Goal: Task Accomplishment & Management: Manage account settings

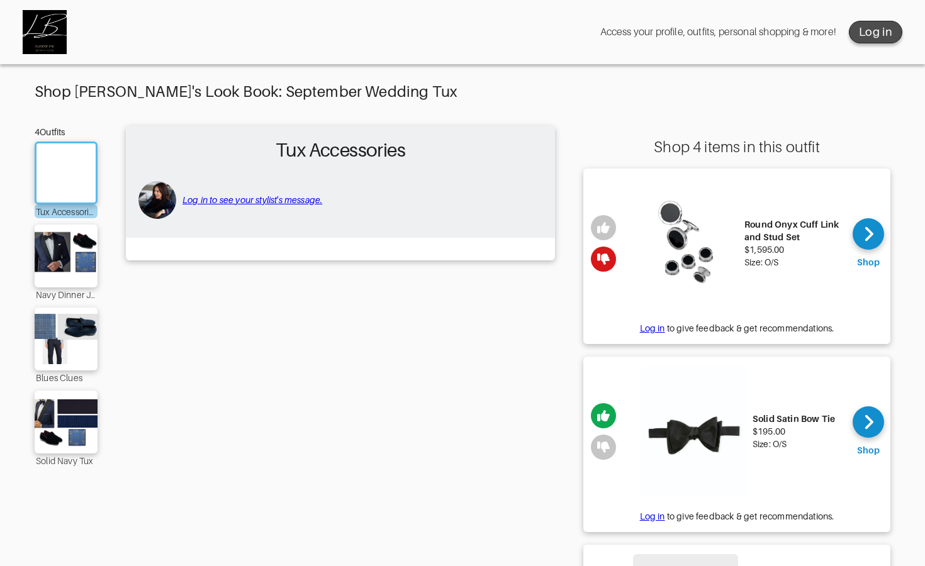
click at [875, 30] on div "Log in" at bounding box center [875, 32] width 33 height 15
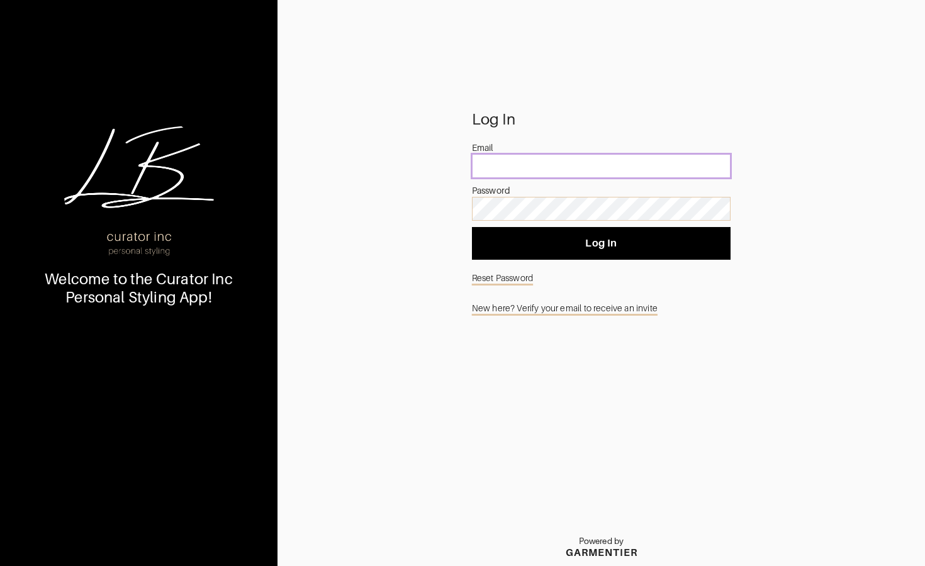
click at [614, 174] on input "email" at bounding box center [601, 166] width 259 height 24
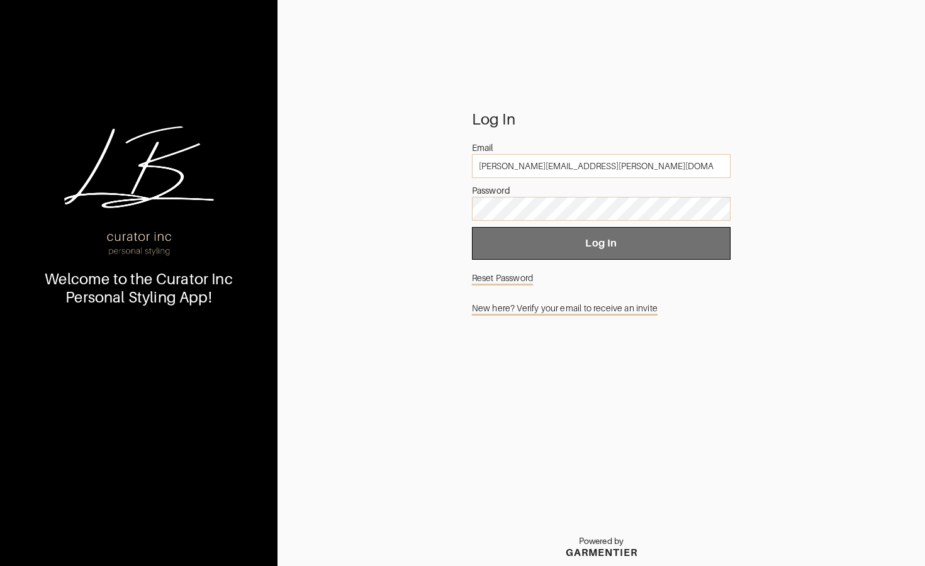
click at [614, 242] on span "Log In" at bounding box center [601, 243] width 239 height 13
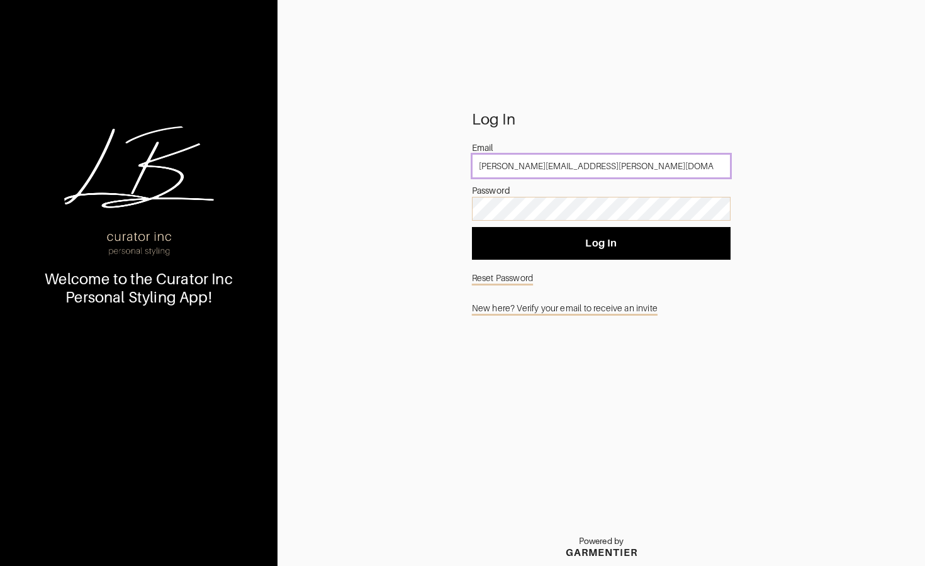
drag, startPoint x: 597, startPoint y: 169, endPoint x: 596, endPoint y: 152, distance: 17.0
click at [596, 152] on div "Email [PERSON_NAME][EMAIL_ADDRESS][PERSON_NAME][DOMAIN_NAME]" at bounding box center [601, 163] width 259 height 43
type input "[PERSON_NAME][EMAIL_ADDRESS][PERSON_NAME][DOMAIN_NAME]"
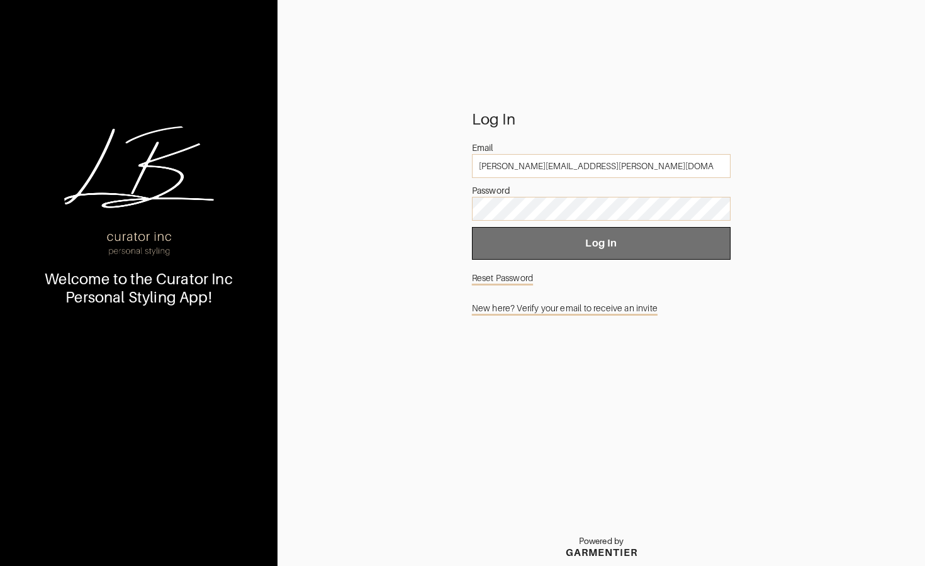
click at [532, 252] on button "Log In" at bounding box center [601, 243] width 259 height 33
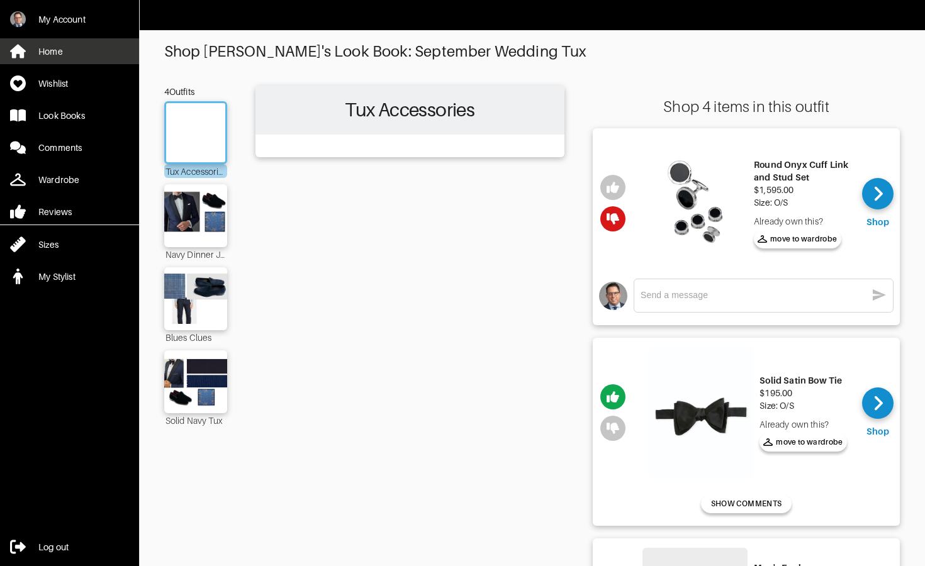
click at [101, 54] on link "Home" at bounding box center [69, 51] width 139 height 26
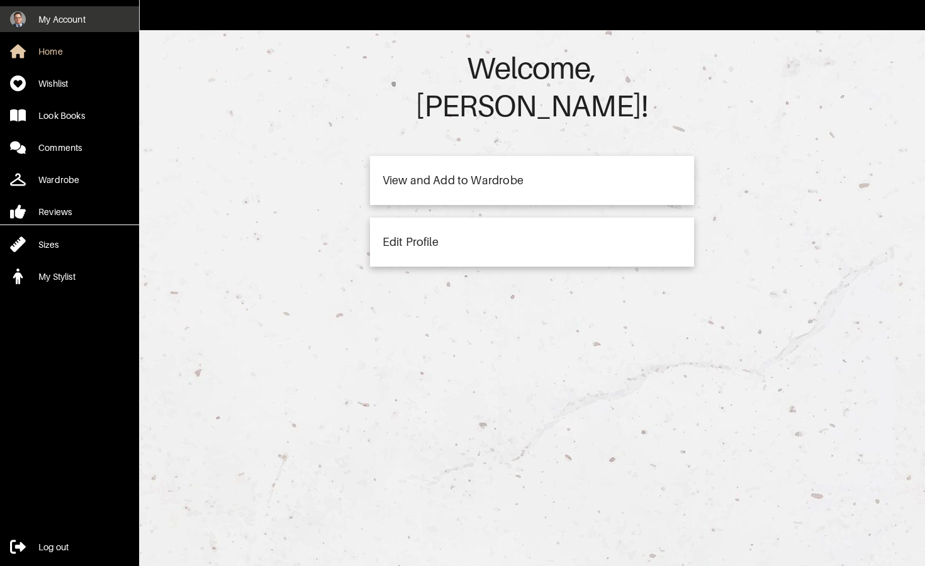
click at [82, 18] on div "My Account" at bounding box center [61, 19] width 47 height 13
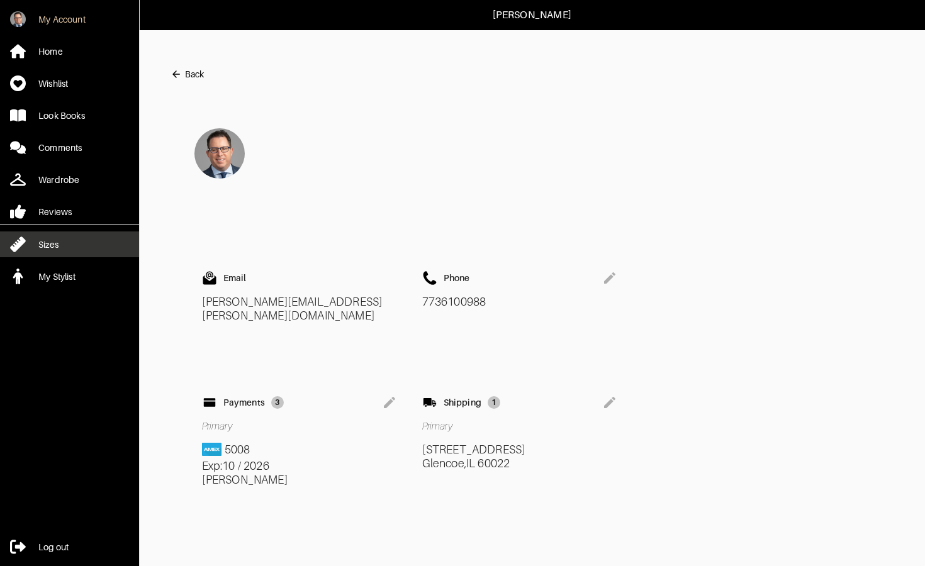
click at [65, 250] on link "Sizes" at bounding box center [69, 245] width 139 height 26
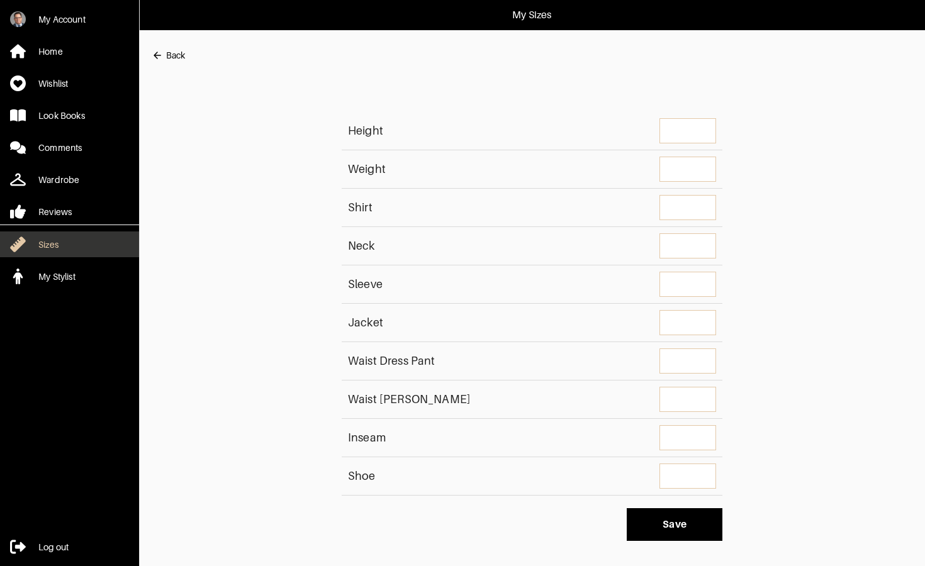
type input "5'3""
type input "160"
type input "S"
type input "15.5""
type input "31/32"
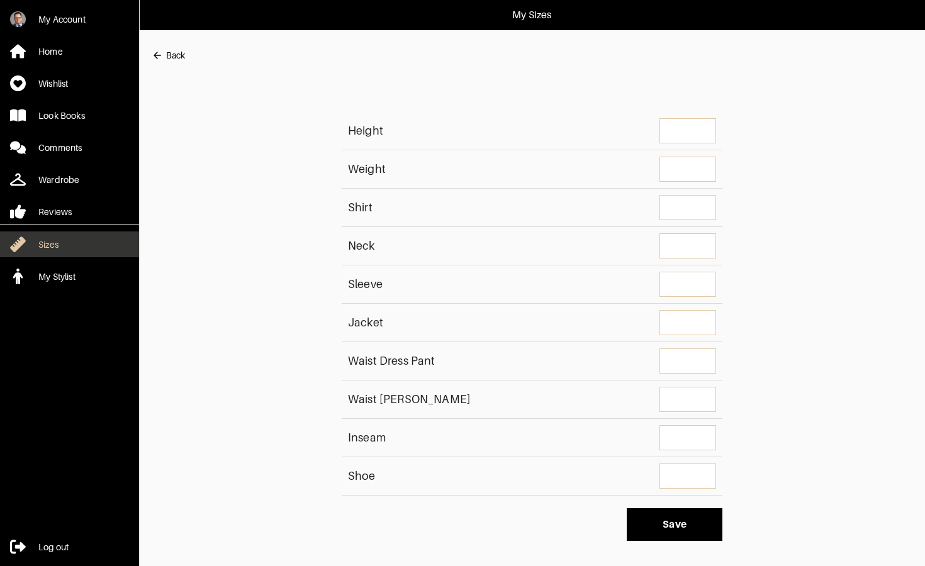
type input "38S"
type pant "34""
type jean "31"
type input "28""
type input "6.5"
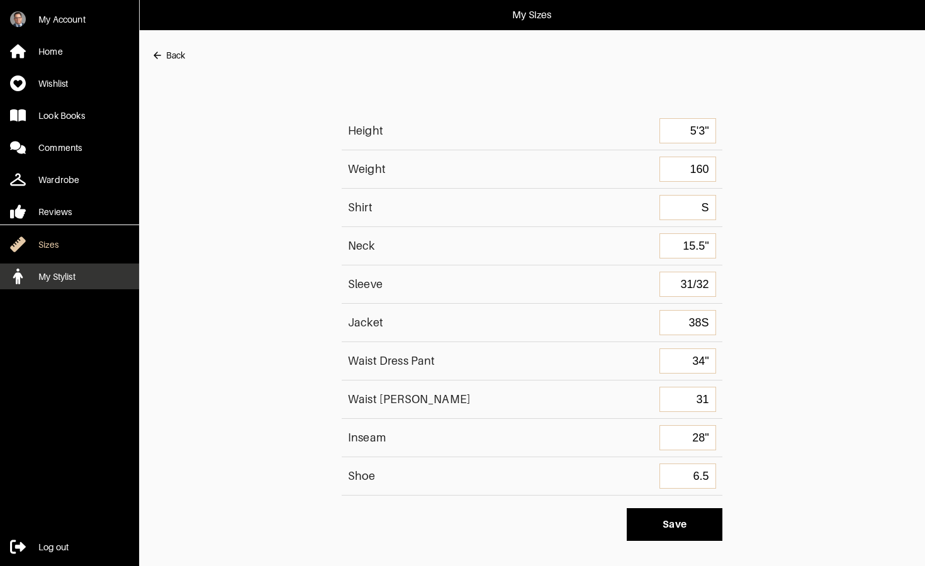
click at [55, 276] on div "My Stylist" at bounding box center [56, 277] width 37 height 13
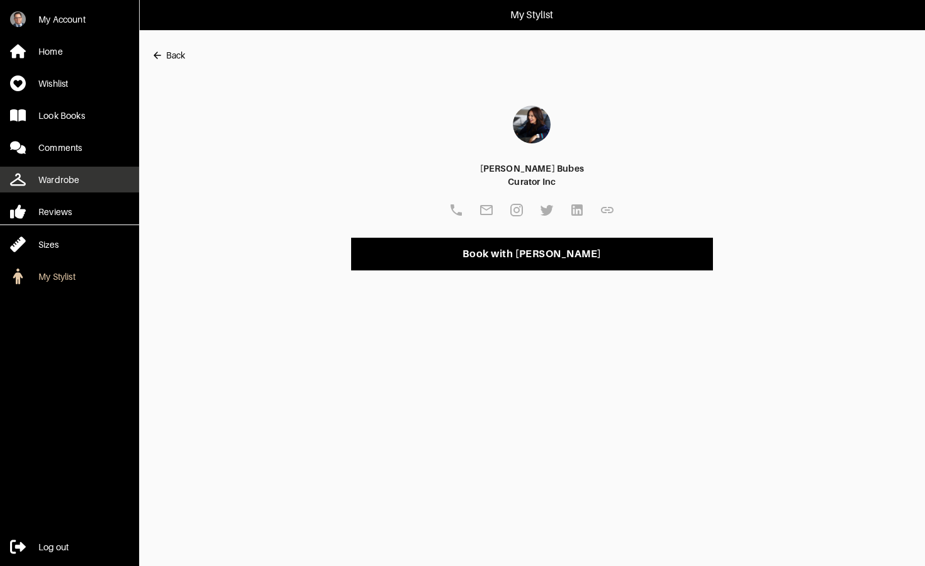
click at [64, 184] on div "Wardrobe" at bounding box center [58, 180] width 41 height 13
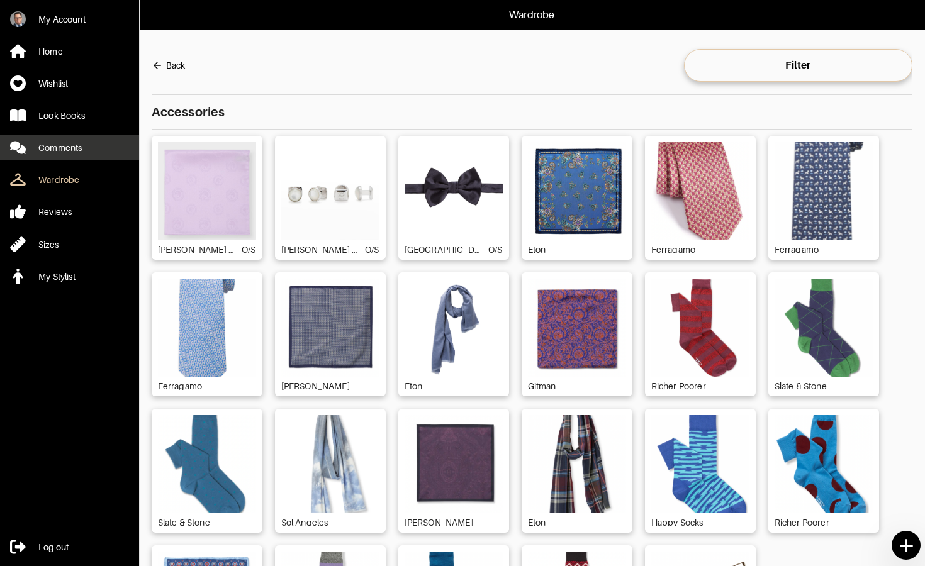
click at [52, 149] on div "Comments" at bounding box center [59, 148] width 43 height 13
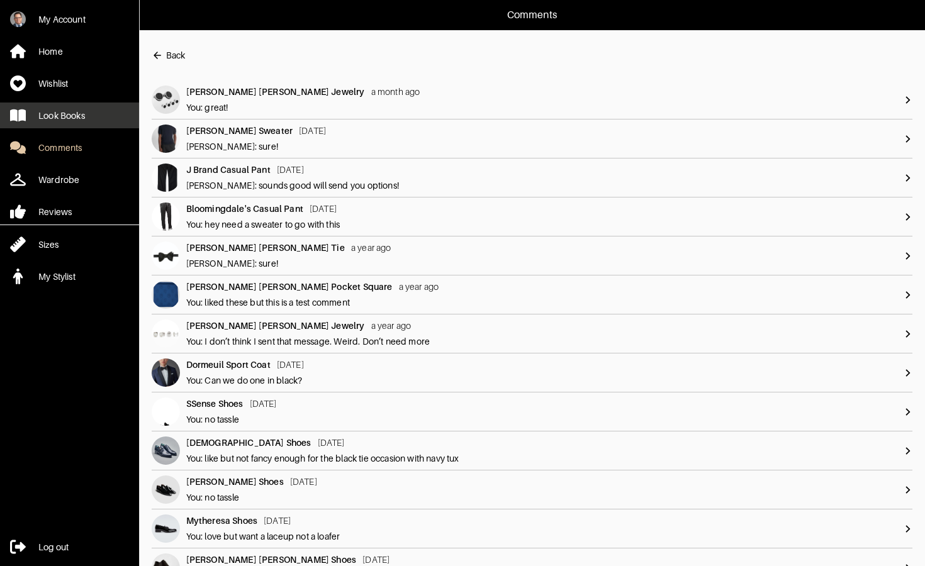
click at [56, 116] on div "Look Books" at bounding box center [61, 116] width 47 height 13
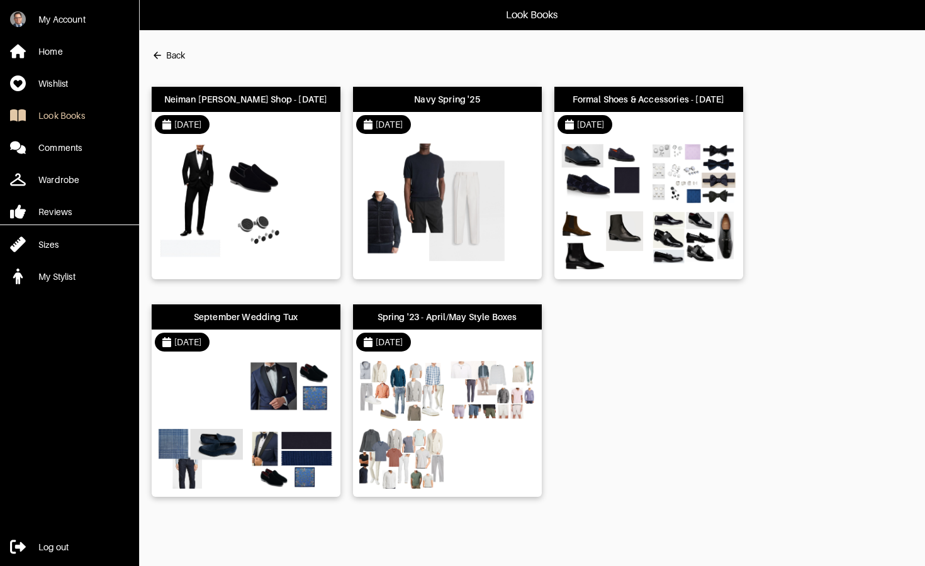
click at [237, 188] on img at bounding box center [243, 203] width 170 height 120
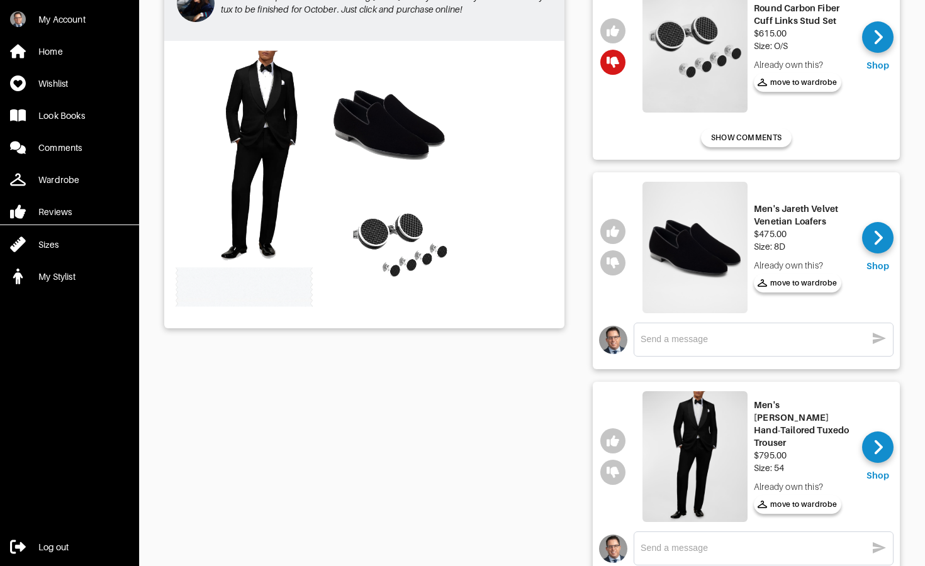
scroll to position [164, 0]
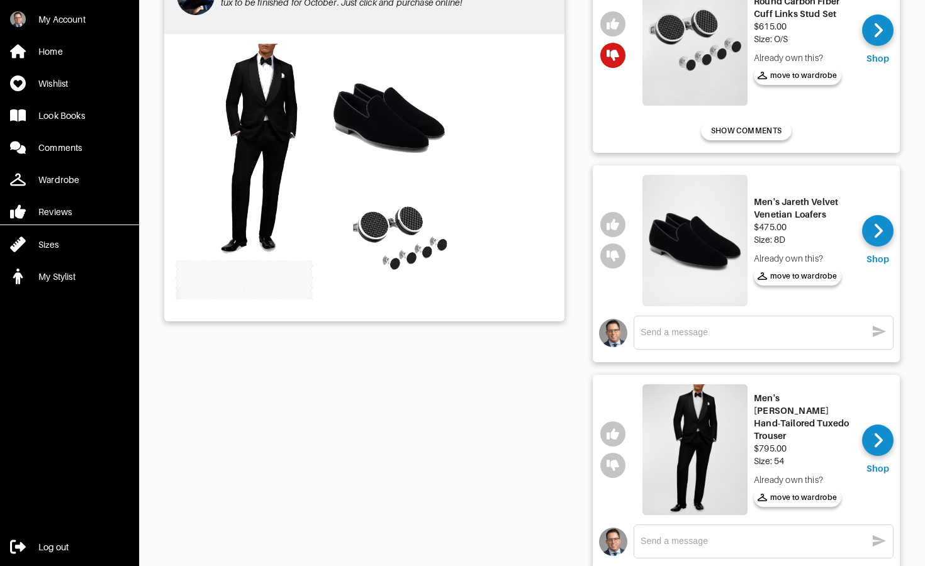
click at [726, 340] on div "x" at bounding box center [764, 333] width 246 height 20
click at [618, 53] on icon "button" at bounding box center [613, 55] width 13 height 13
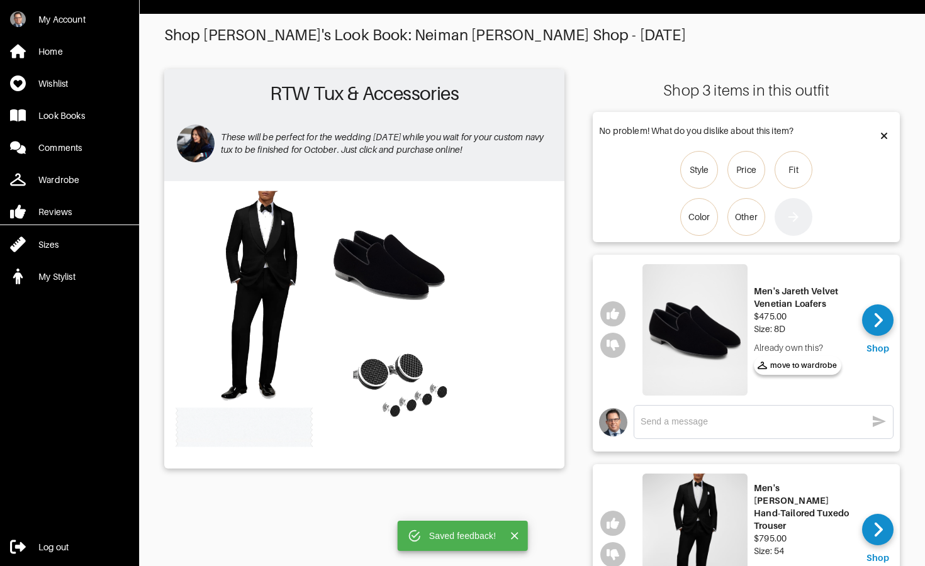
scroll to position [15, 0]
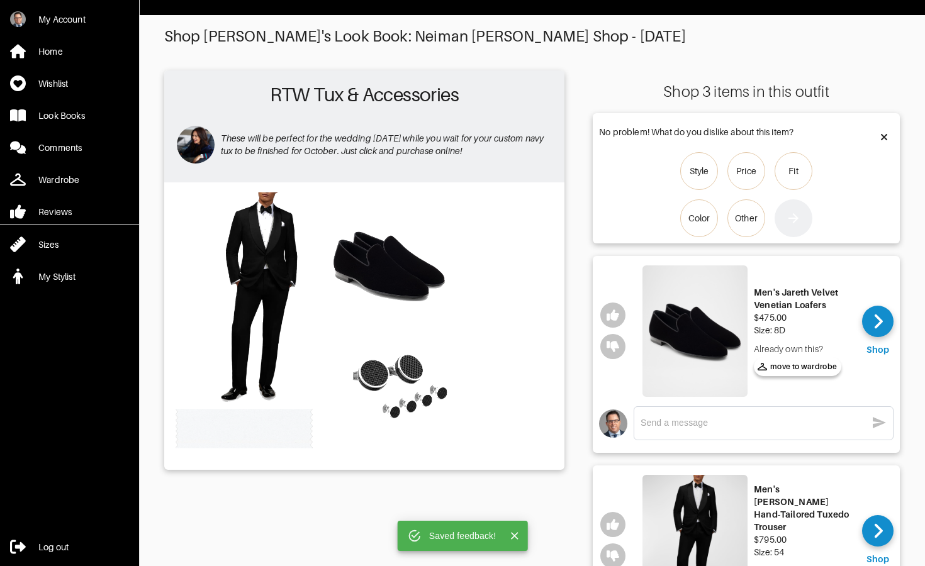
click at [884, 135] on icon at bounding box center [884, 137] width 6 height 10
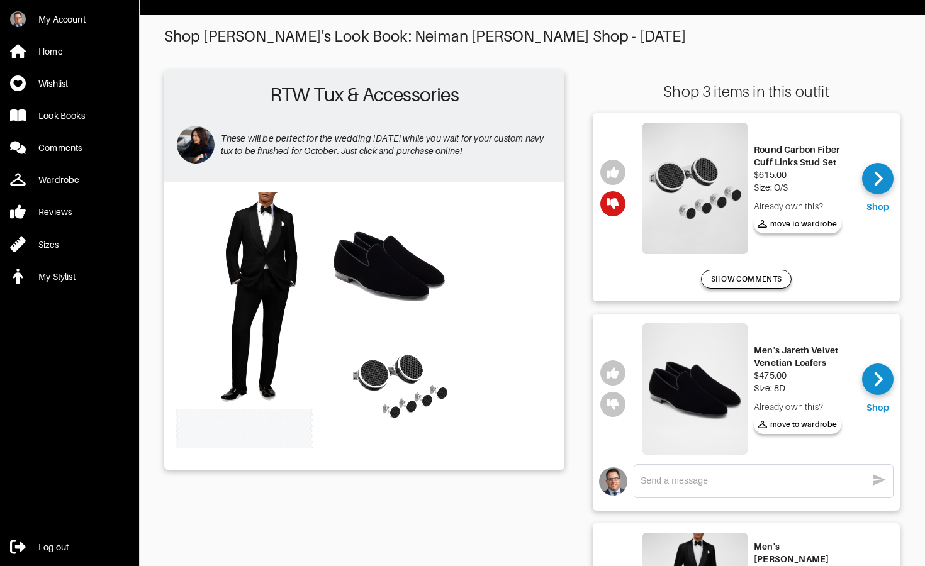
click at [749, 281] on span "SHOW COMMENTS" at bounding box center [746, 279] width 70 height 11
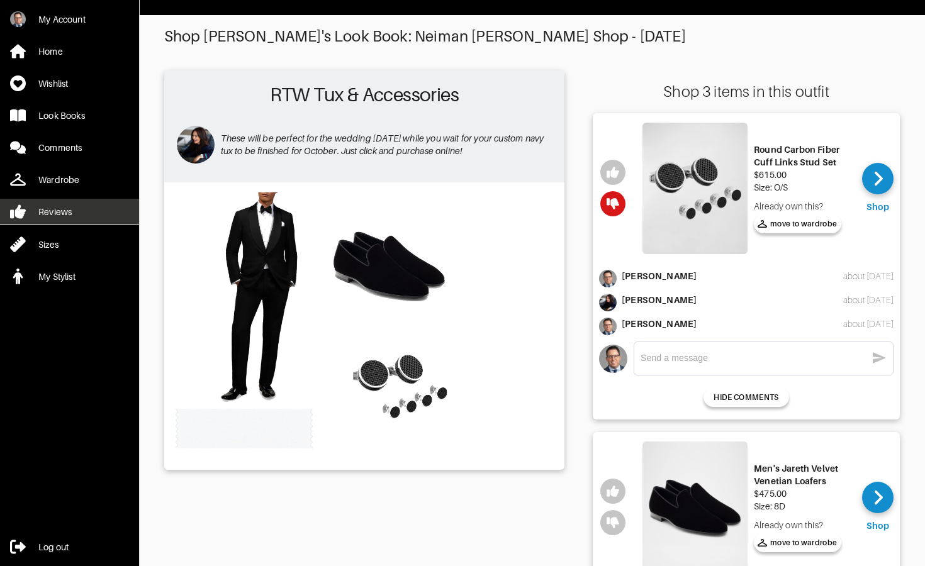
click at [46, 215] on div "Reviews" at bounding box center [54, 212] width 33 height 13
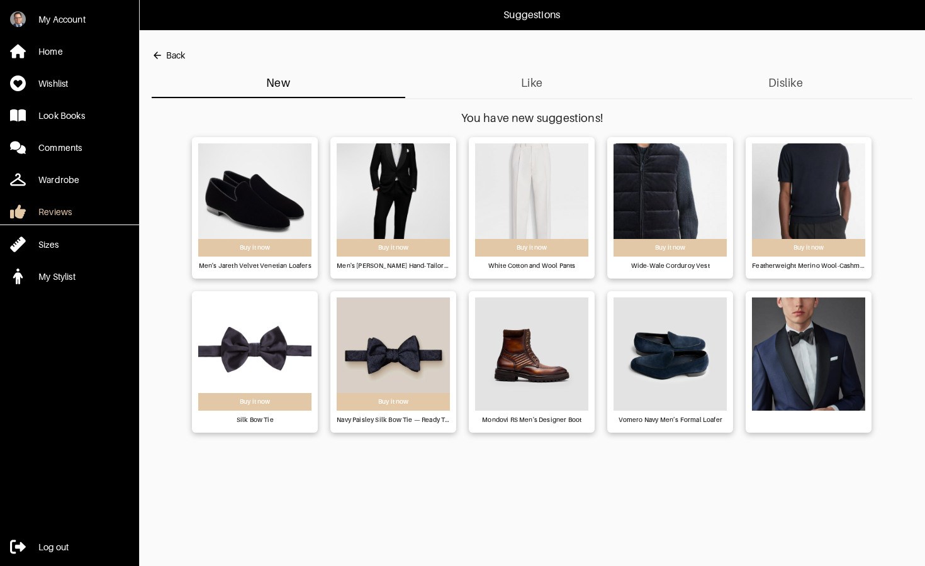
click at [269, 196] on img at bounding box center [254, 199] width 113 height 113
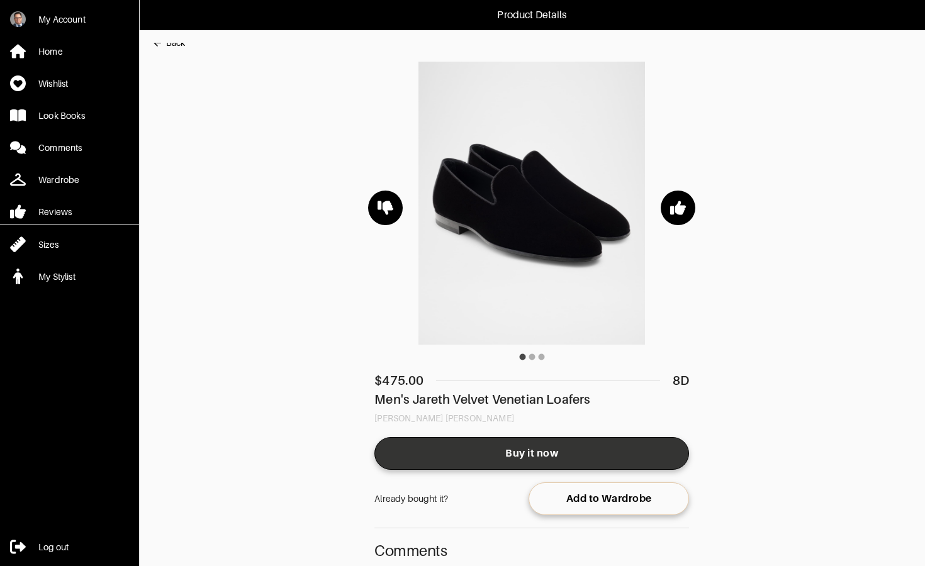
click at [515, 449] on span "Buy it now" at bounding box center [532, 453] width 295 height 13
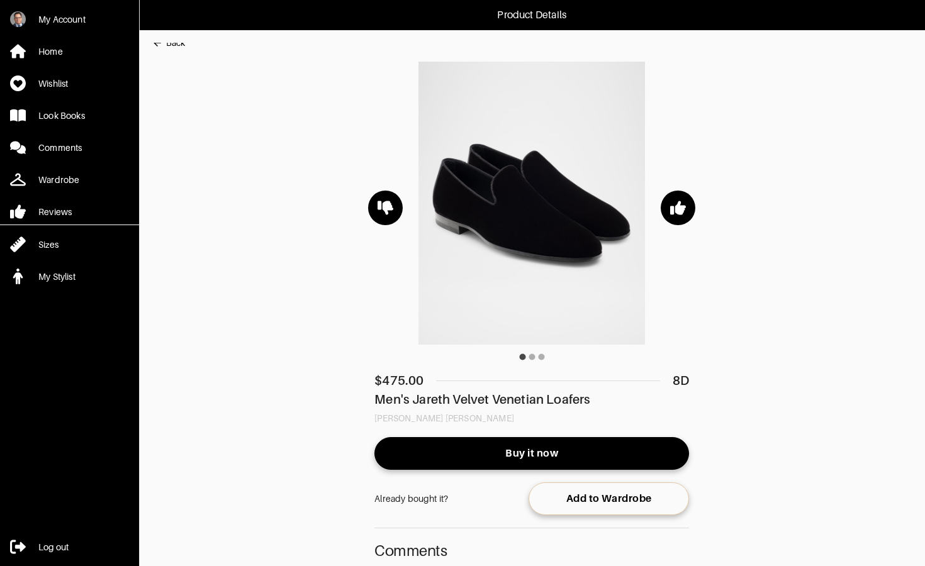
click at [172, 45] on div "Back" at bounding box center [175, 43] width 19 height 13
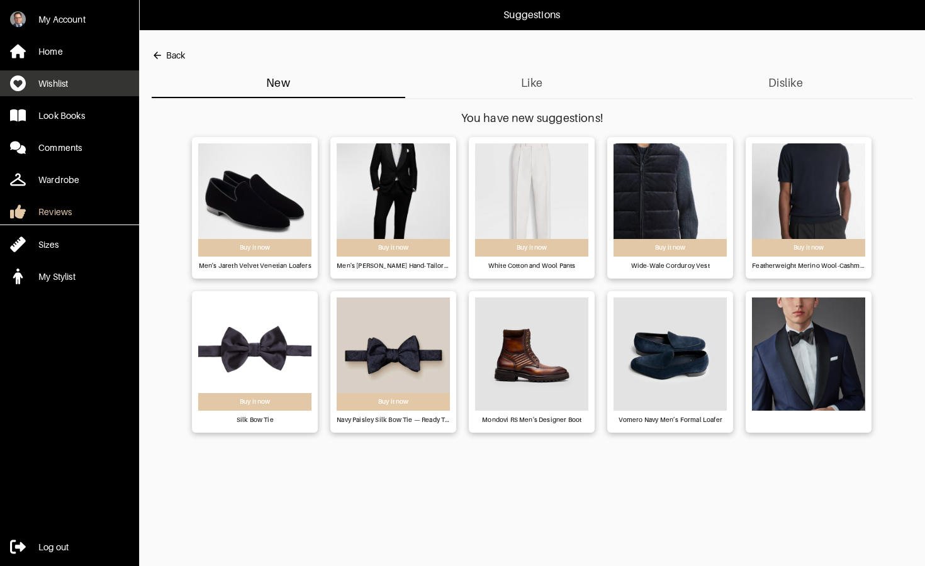
click at [67, 86] on div "Wishlist" at bounding box center [53, 83] width 30 height 13
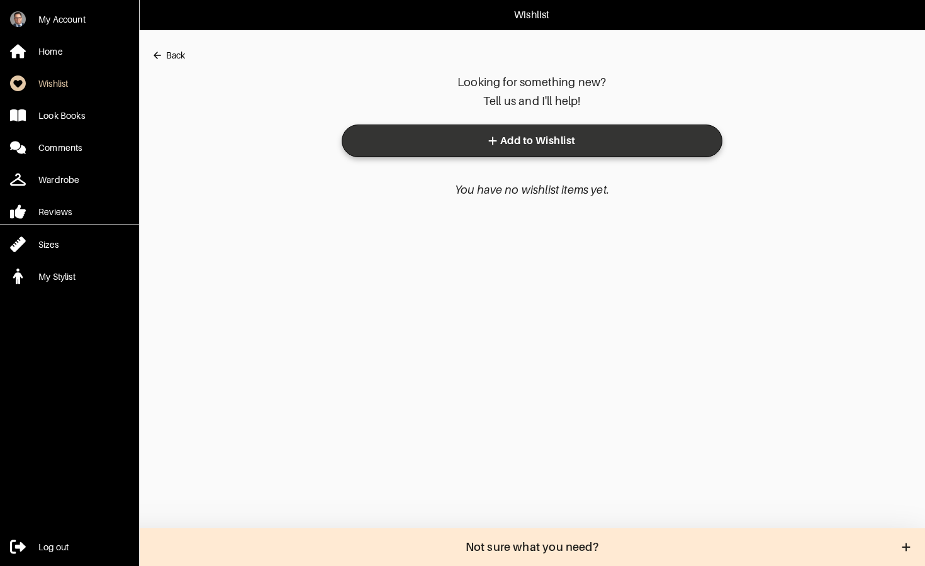
click at [442, 125] on button "Add to Wishlist" at bounding box center [532, 141] width 381 height 33
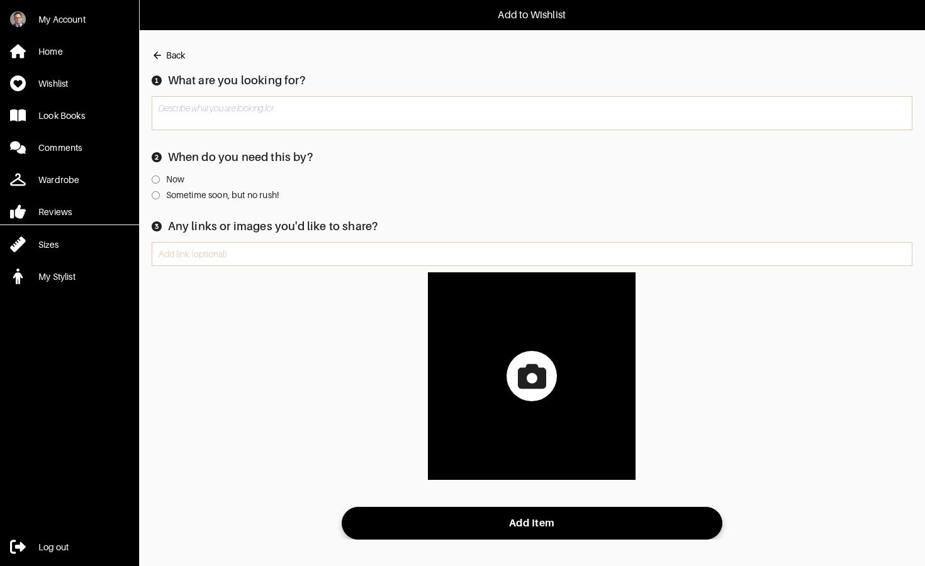
click at [178, 50] on div "Back" at bounding box center [175, 55] width 19 height 13
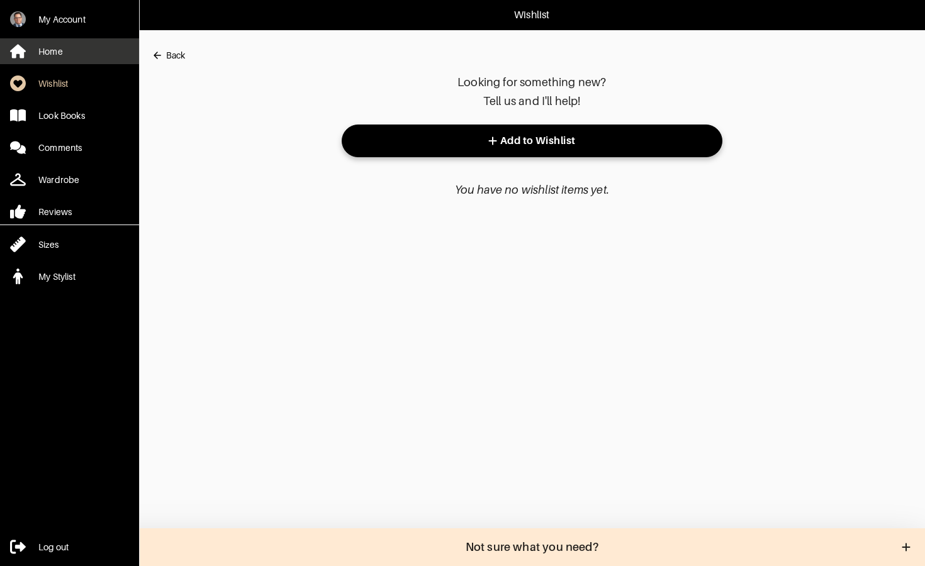
click at [67, 48] on link "Home" at bounding box center [69, 51] width 139 height 26
